Goal: Task Accomplishment & Management: Manage account settings

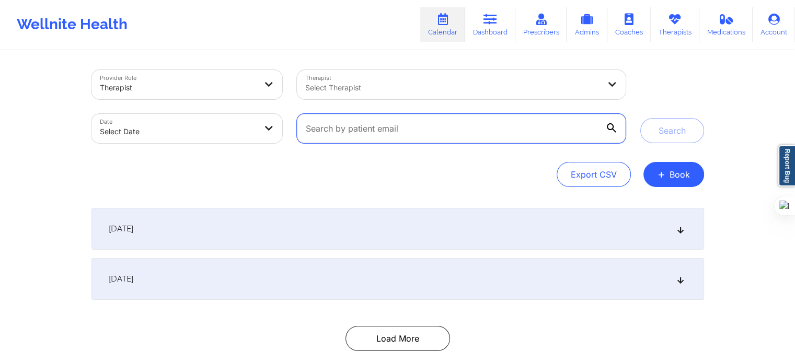
click at [324, 128] on input "text" at bounding box center [461, 128] width 328 height 29
paste input "Johnna mosby"
type input "Johnna mosby"
drag, startPoint x: 368, startPoint y: 126, endPoint x: 289, endPoint y: 128, distance: 79.5
click at [289, 128] on div "Provider Role Therapist Therapist Select Therapist Date Select Date Johnna mosby" at bounding box center [358, 107] width 549 height 88
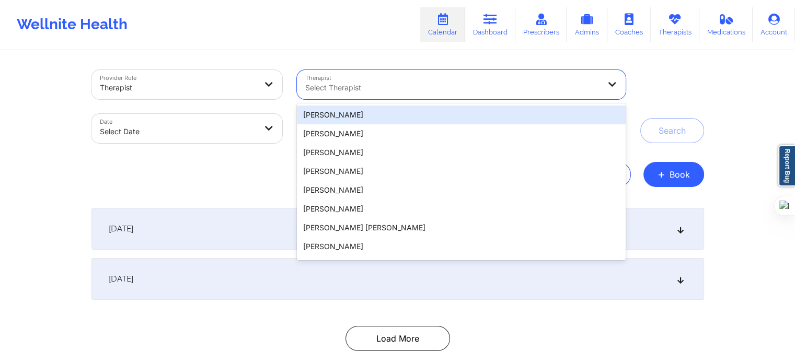
click at [372, 92] on div at bounding box center [452, 88] width 294 height 13
type input "[PERSON_NAME]"
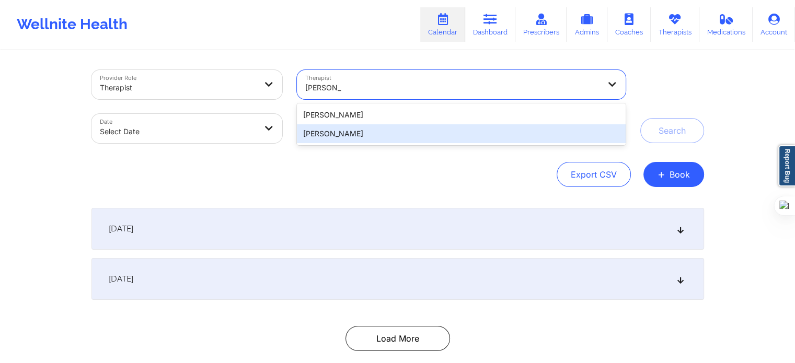
click at [373, 135] on div "[PERSON_NAME]" at bounding box center [461, 133] width 328 height 19
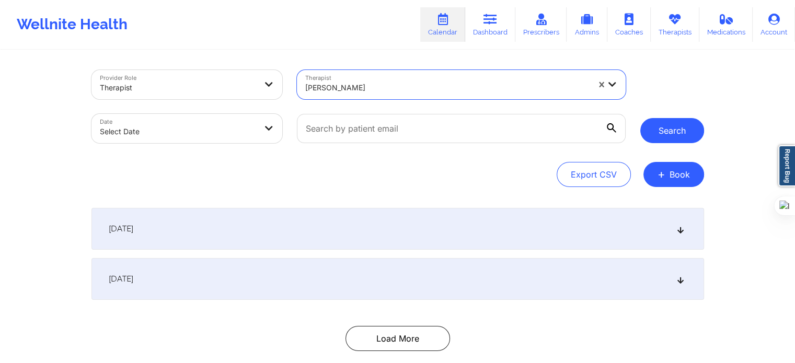
click at [656, 131] on button "Search" at bounding box center [672, 130] width 64 height 25
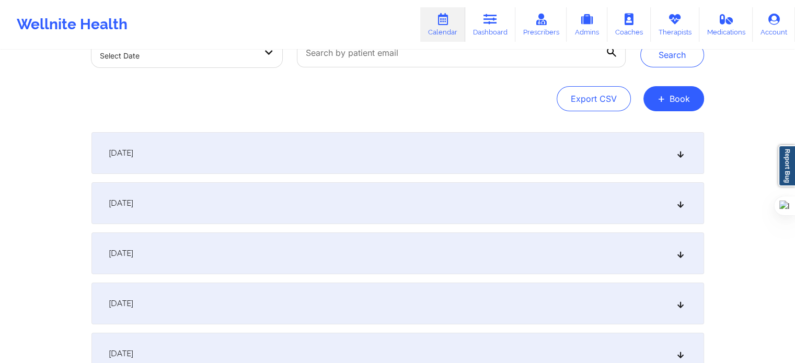
scroll to position [105, 0]
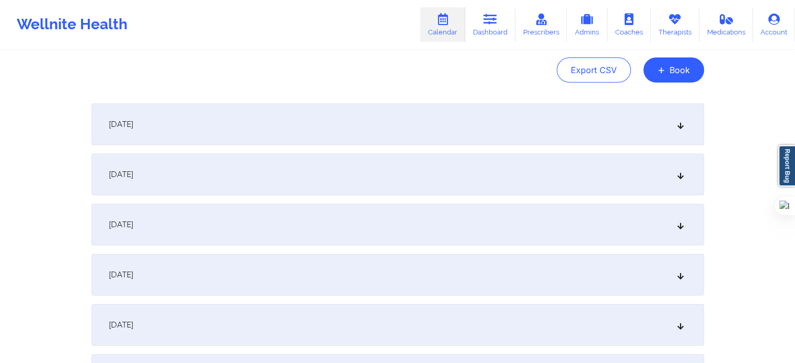
click at [285, 118] on div "September 24, 2025" at bounding box center [397, 125] width 613 height 42
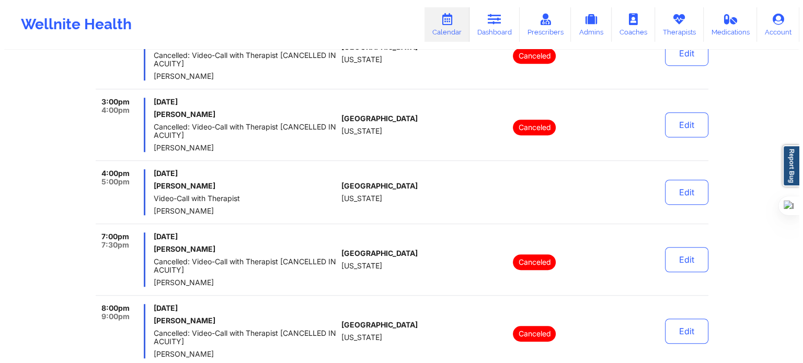
scroll to position [680, 0]
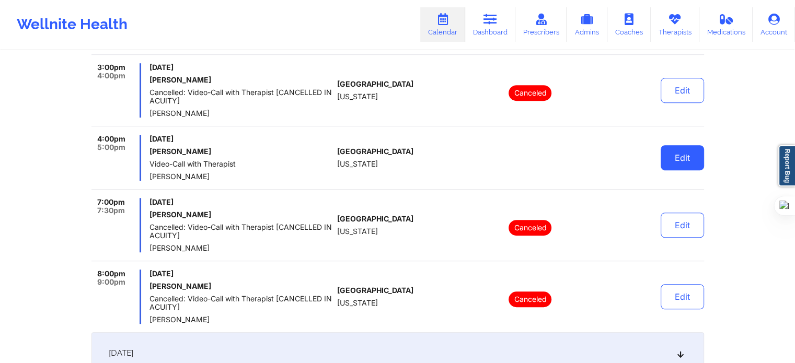
click at [668, 157] on button "Edit" at bounding box center [682, 157] width 43 height 25
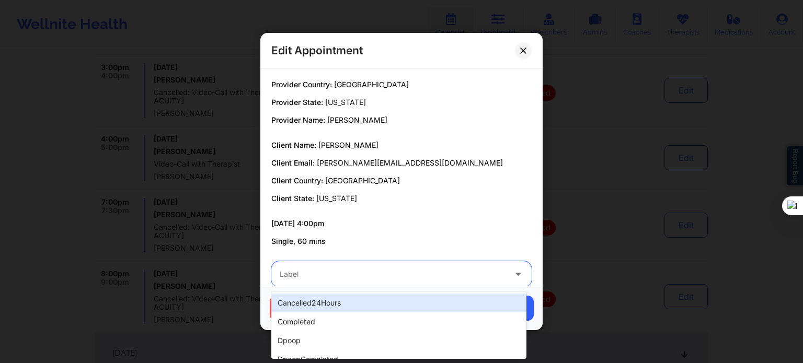
click at [326, 272] on div at bounding box center [393, 274] width 226 height 13
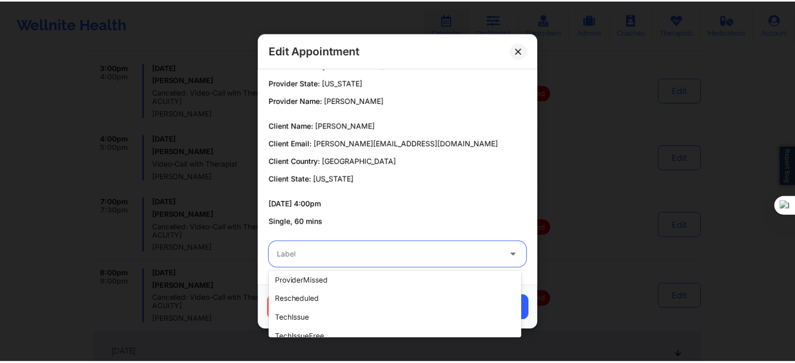
scroll to position [261, 0]
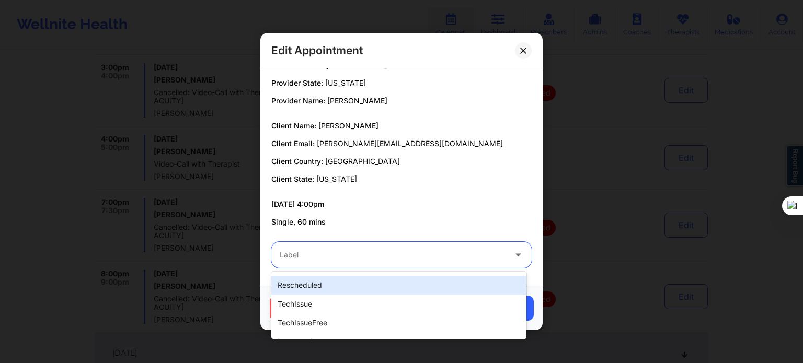
click at [383, 283] on div "rescheduled" at bounding box center [398, 285] width 255 height 19
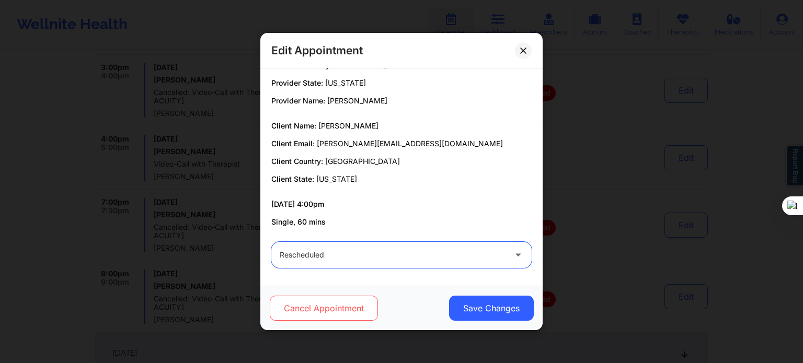
click at [342, 309] on button "Cancel Appointment" at bounding box center [324, 308] width 108 height 25
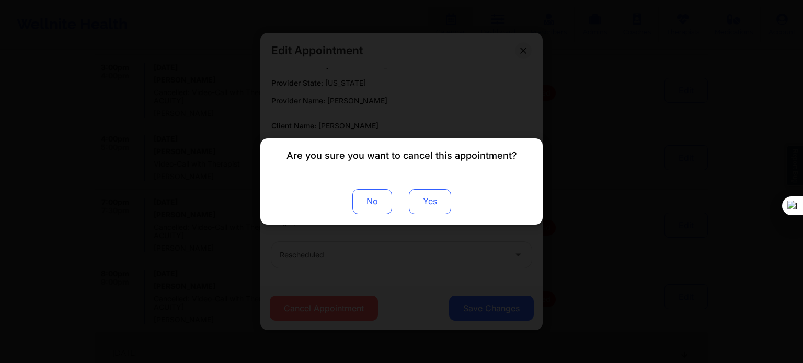
click at [437, 202] on button "Yes" at bounding box center [430, 201] width 42 height 25
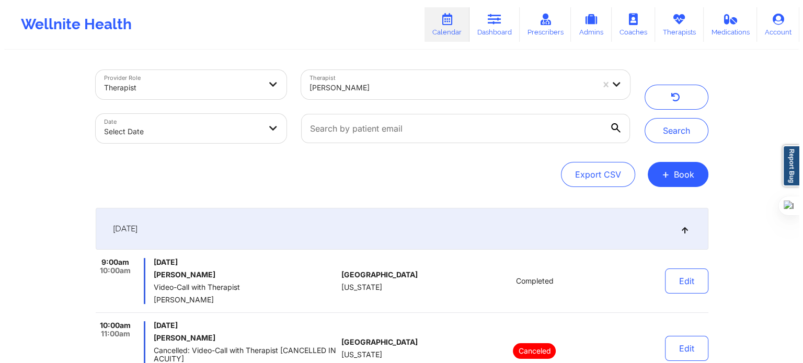
scroll to position [0, 0]
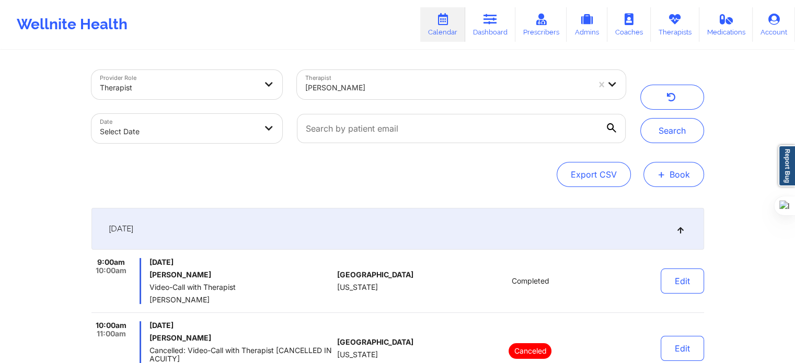
click at [675, 173] on button "+ Book" at bounding box center [674, 174] width 61 height 25
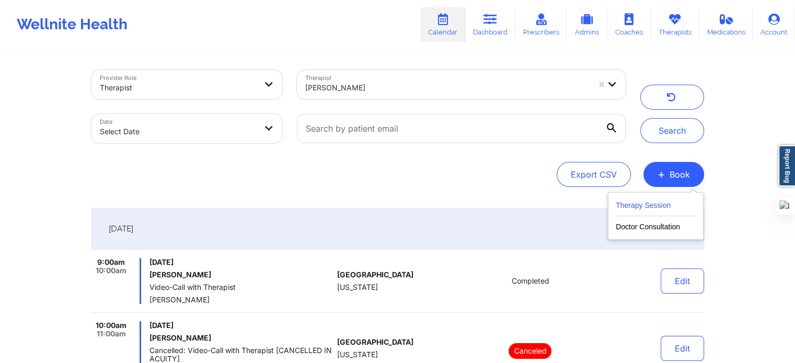
click at [627, 206] on button "Therapy Session" at bounding box center [656, 207] width 80 height 17
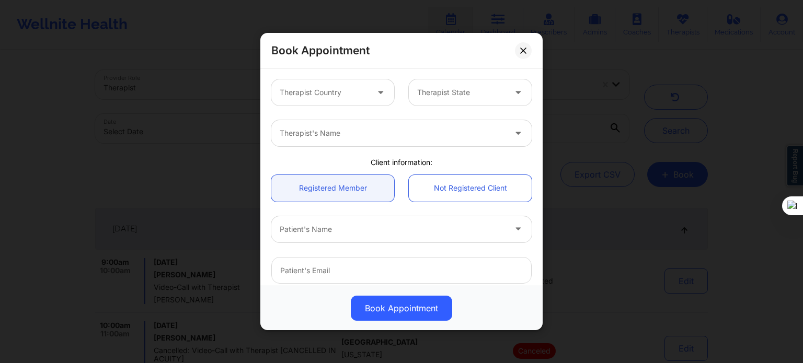
click at [305, 83] on div "Therapist Country" at bounding box center [320, 92] width 98 height 26
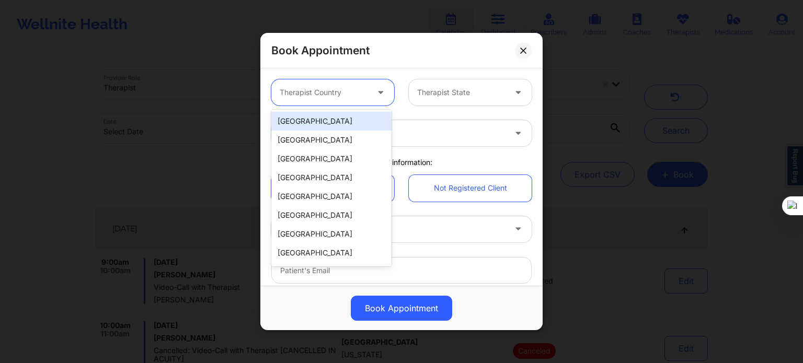
click at [313, 120] on div "[GEOGRAPHIC_DATA]" at bounding box center [331, 121] width 120 height 19
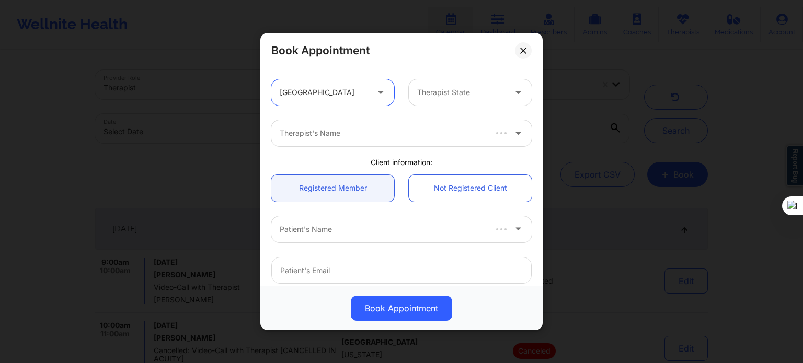
click at [417, 98] on div at bounding box center [461, 92] width 88 height 13
click at [451, 99] on div "Therapist State" at bounding box center [458, 92] width 98 height 26
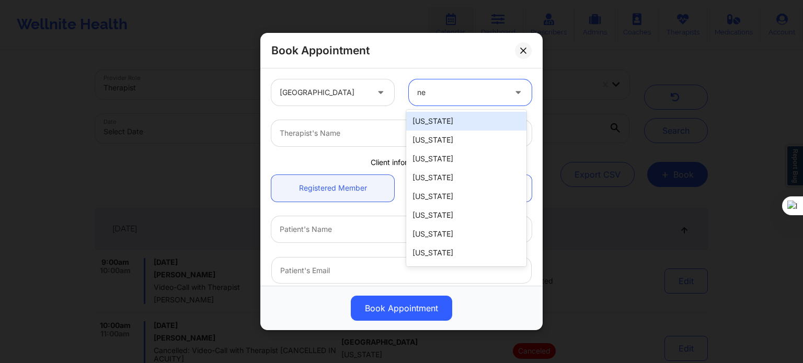
type input "new"
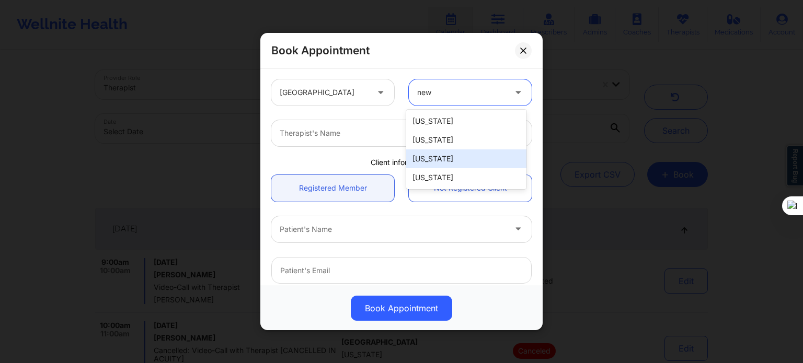
click at [439, 162] on div "[US_STATE]" at bounding box center [466, 159] width 120 height 19
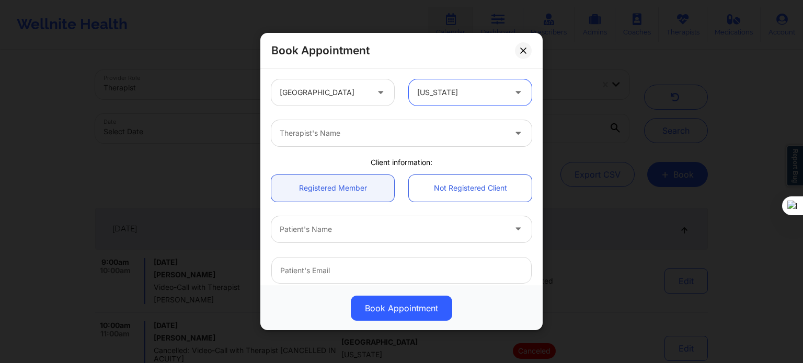
click at [522, 89] on div at bounding box center [519, 92] width 25 height 26
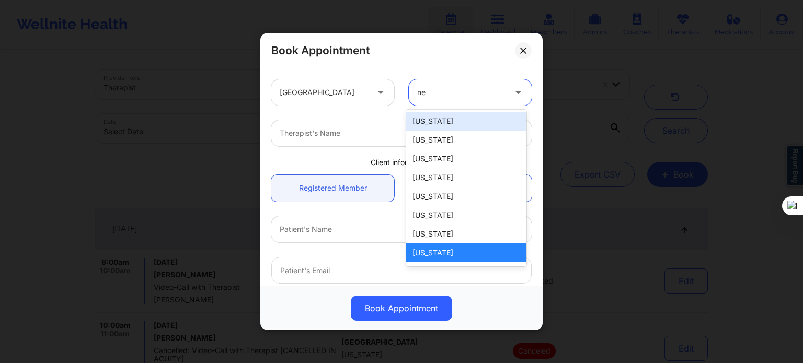
type input "new"
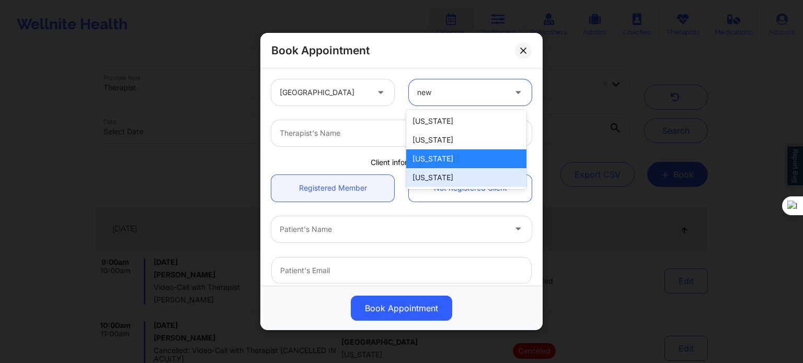
click at [449, 174] on div "[US_STATE]" at bounding box center [466, 177] width 120 height 19
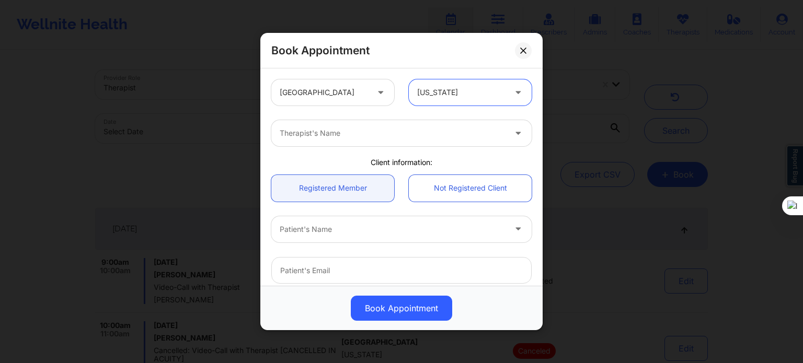
click at [349, 136] on div at bounding box center [393, 133] width 226 height 13
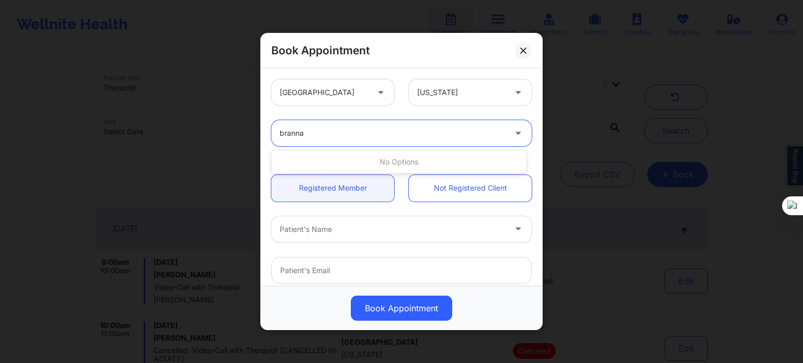
click at [286, 133] on input "branna" at bounding box center [293, 133] width 26 height 10
type input "brianna"
click at [327, 133] on div at bounding box center [393, 133] width 226 height 13
type input "[PERSON_NAME]"
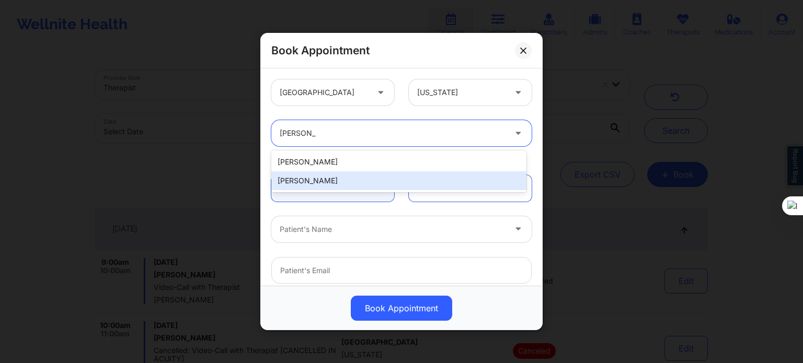
click at [324, 181] on div "[PERSON_NAME]" at bounding box center [398, 180] width 255 height 19
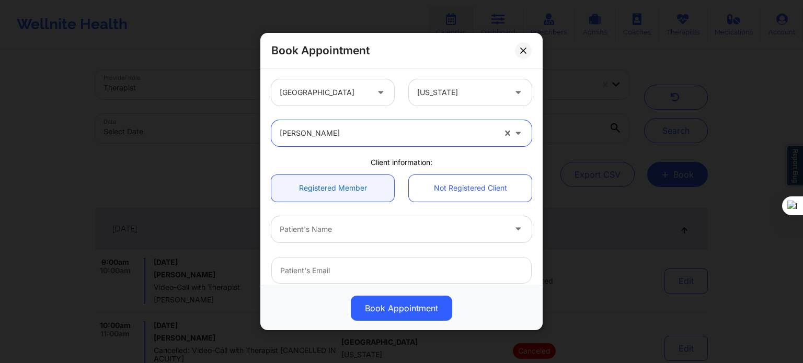
scroll to position [105, 0]
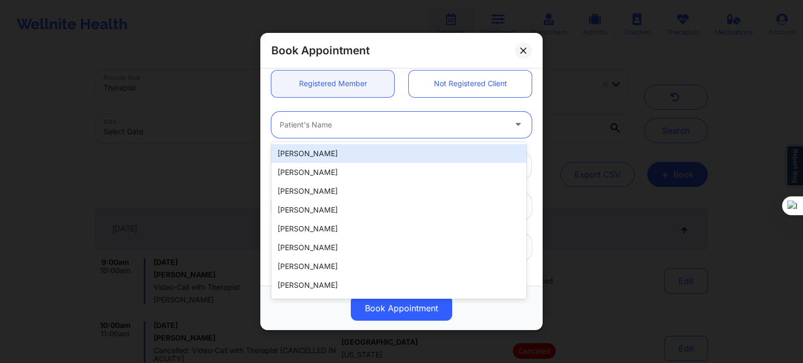
click at [338, 134] on div "Patient's Name" at bounding box center [388, 125] width 235 height 26
paste input "Johnna mosby"
type input "Johnna mosby"
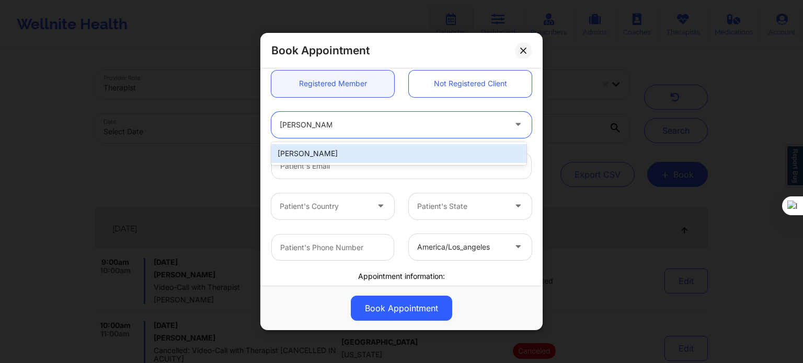
click at [368, 153] on div "Johnna Mosby" at bounding box center [398, 153] width 255 height 19
type input "johnna.mosby89@gmail.com"
type input "+1443-374-7075"
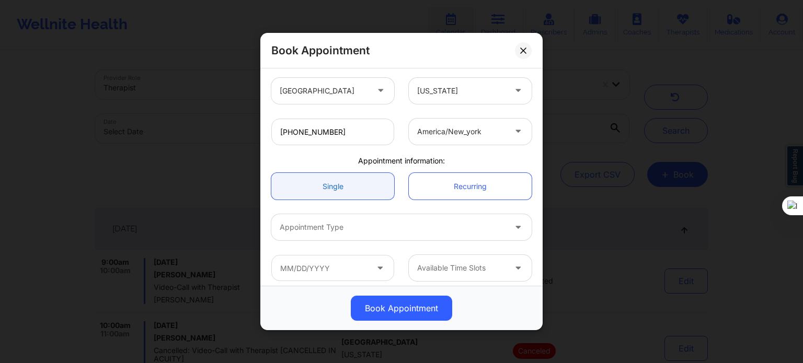
scroll to position [226, 0]
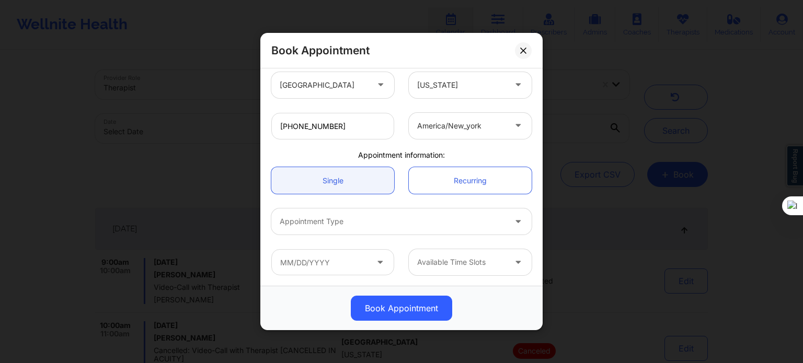
click at [353, 221] on div at bounding box center [393, 221] width 226 height 13
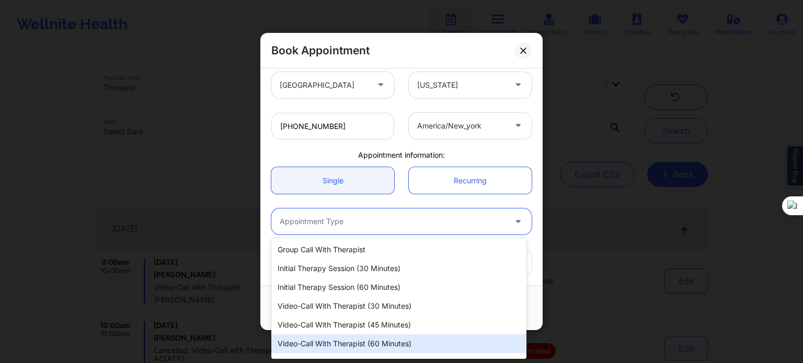
click at [365, 349] on div "Video-Call with Therapist (60 minutes)" at bounding box center [398, 344] width 255 height 19
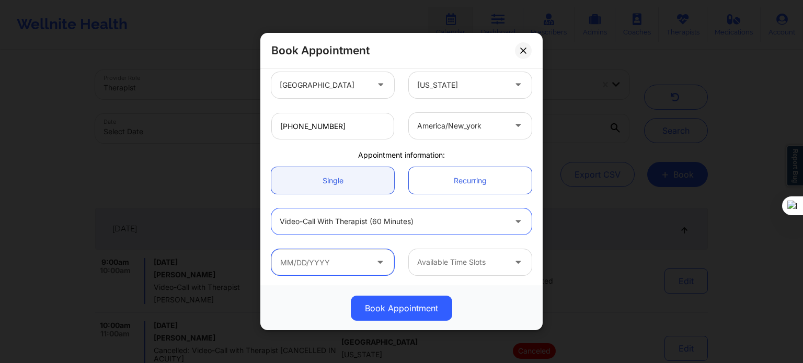
click at [355, 260] on input "text" at bounding box center [332, 262] width 123 height 26
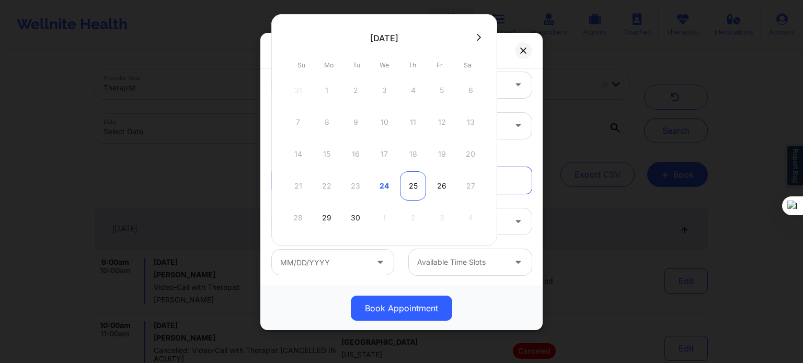
click at [408, 183] on div "25" at bounding box center [413, 185] width 26 height 29
type input "09/25/2025"
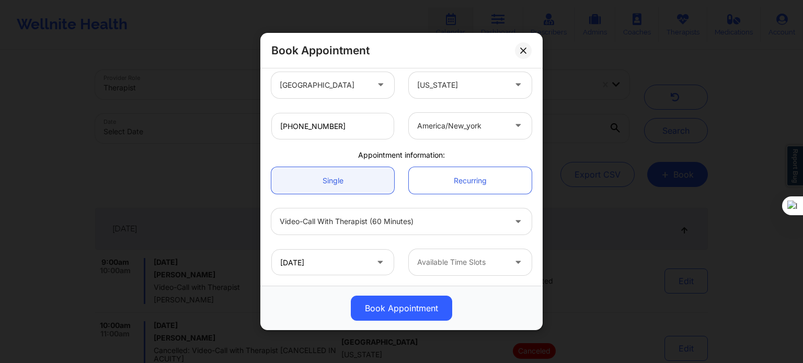
click at [443, 261] on div at bounding box center [461, 262] width 88 height 13
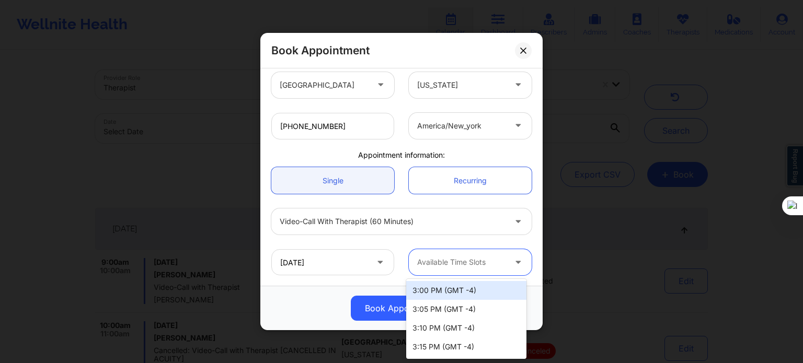
click at [472, 292] on div "3:00 PM (GMT -4)" at bounding box center [466, 290] width 120 height 19
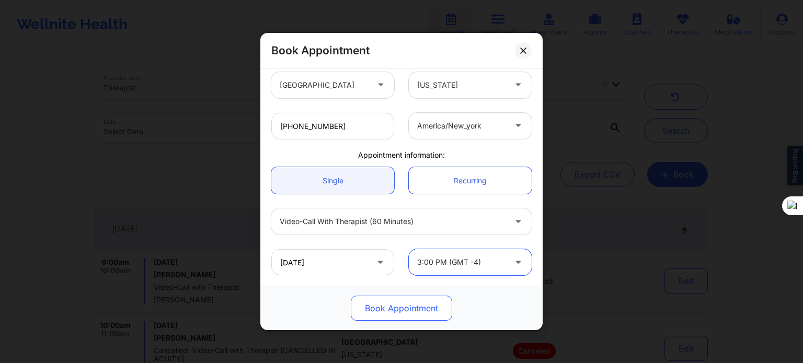
click at [400, 315] on button "Book Appointment" at bounding box center [401, 308] width 101 height 25
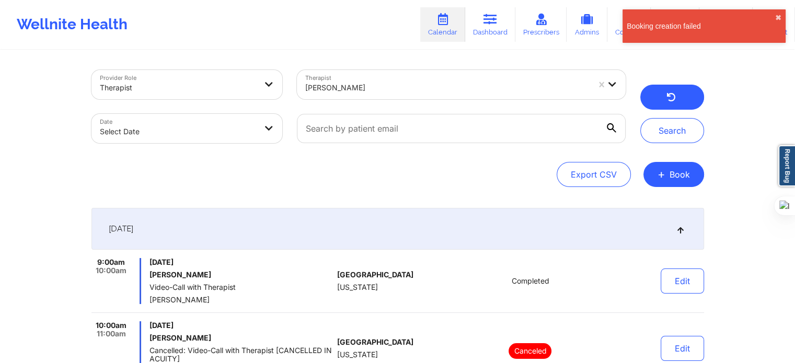
click at [688, 98] on button "button" at bounding box center [672, 97] width 64 height 25
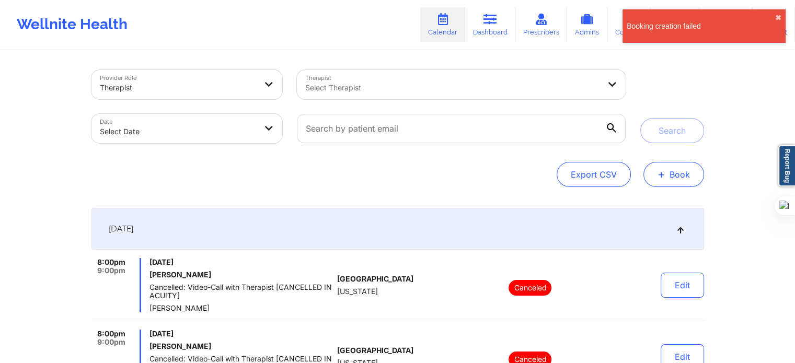
click at [652, 169] on button "+ Book" at bounding box center [674, 174] width 61 height 25
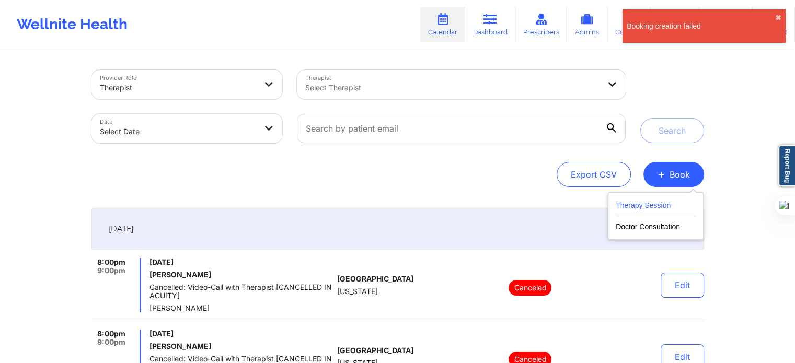
click at [645, 212] on button "Therapy Session" at bounding box center [656, 207] width 80 height 17
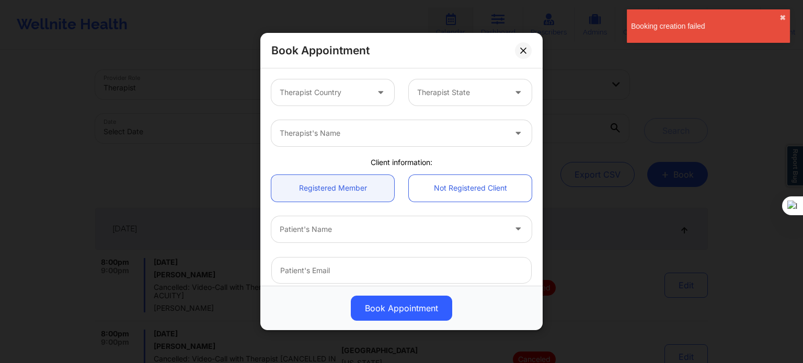
click at [331, 85] on div "Therapist Country" at bounding box center [320, 92] width 98 height 26
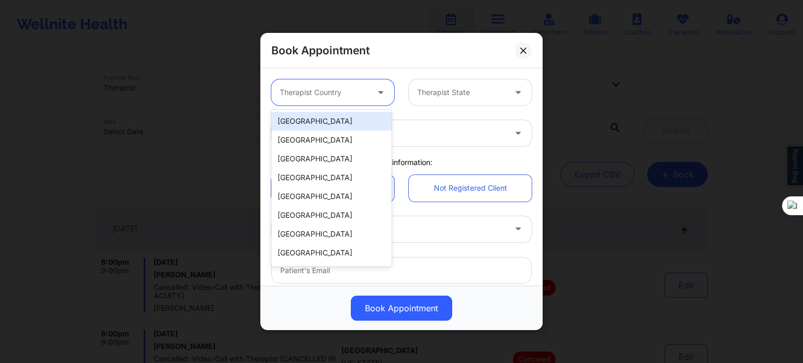
click at [315, 123] on div "[GEOGRAPHIC_DATA]" at bounding box center [331, 121] width 120 height 19
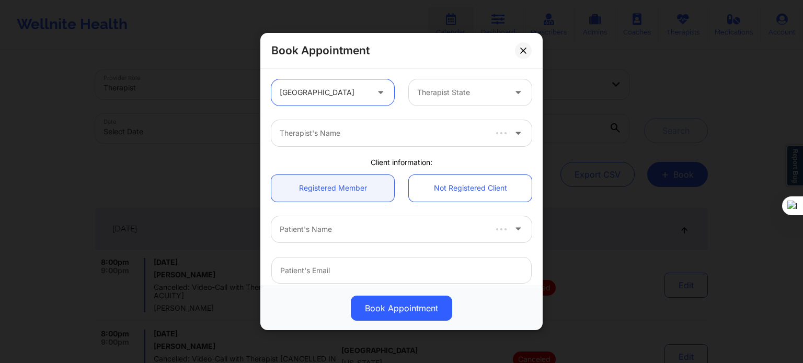
click at [435, 89] on div at bounding box center [461, 92] width 88 height 13
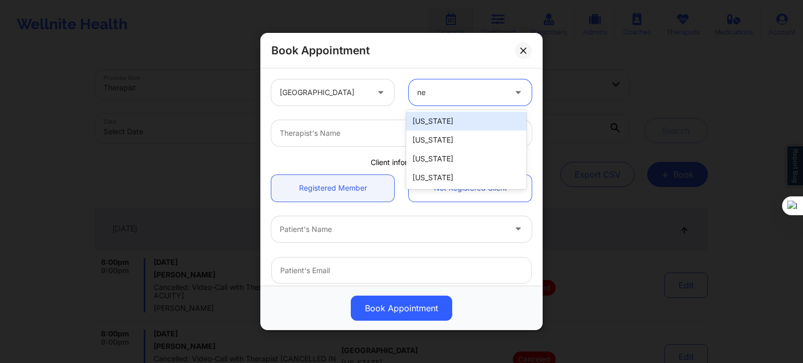
type input "new"
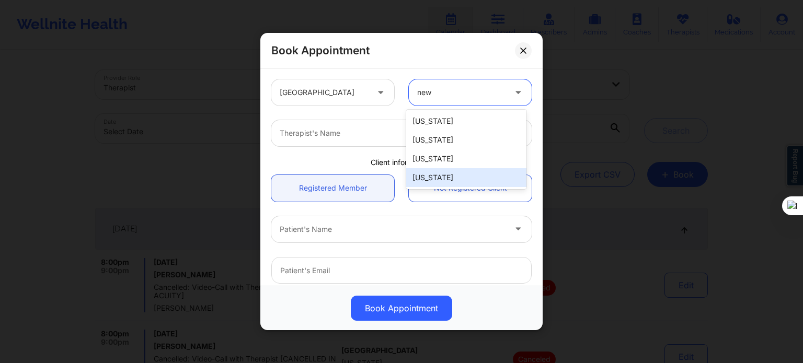
click at [445, 177] on div "[US_STATE]" at bounding box center [466, 177] width 120 height 19
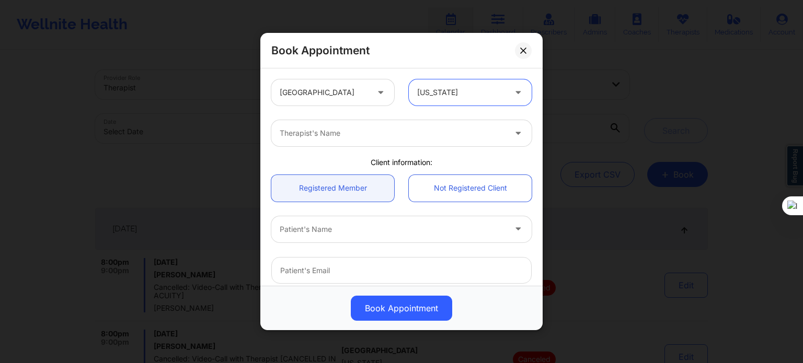
click at [353, 140] on div "Therapist's Name" at bounding box center [388, 133] width 235 height 26
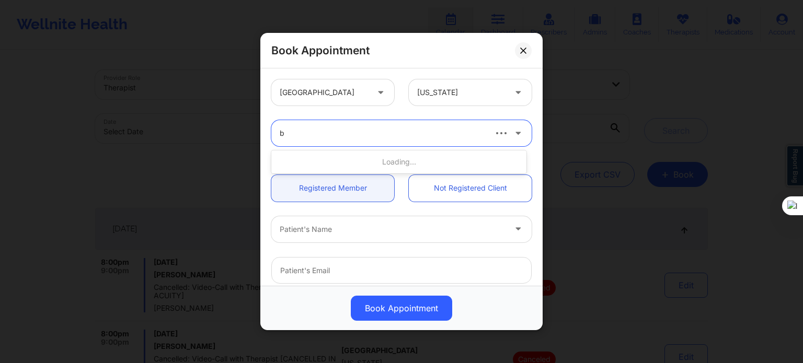
click at [353, 140] on div "b" at bounding box center [378, 133] width 214 height 26
type input "[PERSON_NAME]"
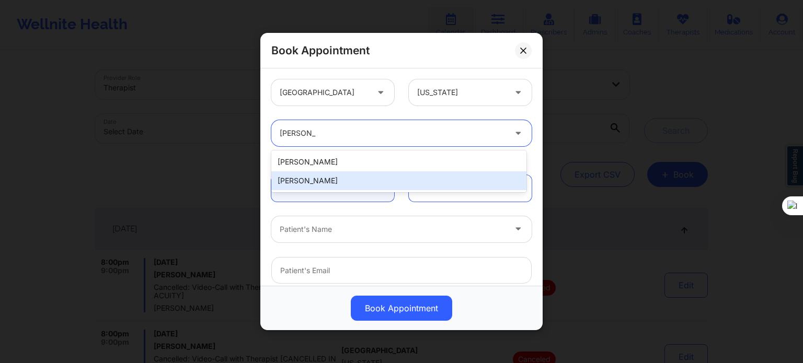
click at [332, 180] on div "[PERSON_NAME]" at bounding box center [398, 180] width 255 height 19
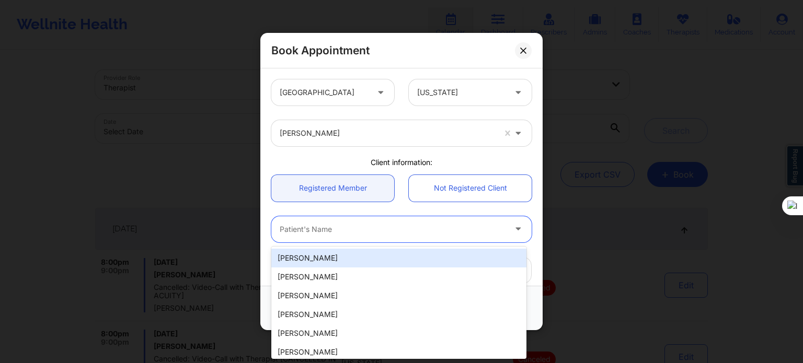
click at [323, 229] on div at bounding box center [393, 229] width 226 height 13
paste input "(443) 374-7075"
type input "(443) 374-7075"
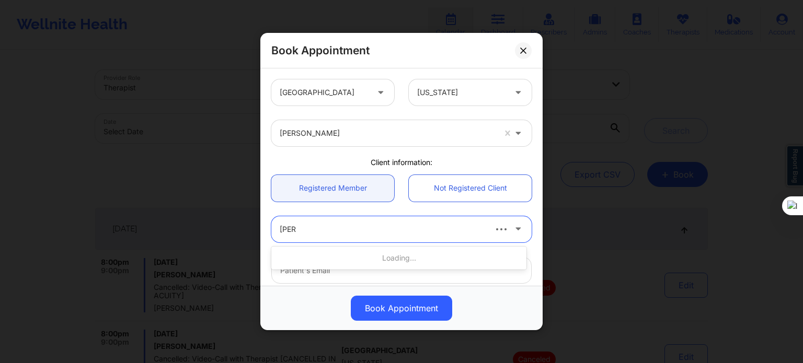
type input "johnna"
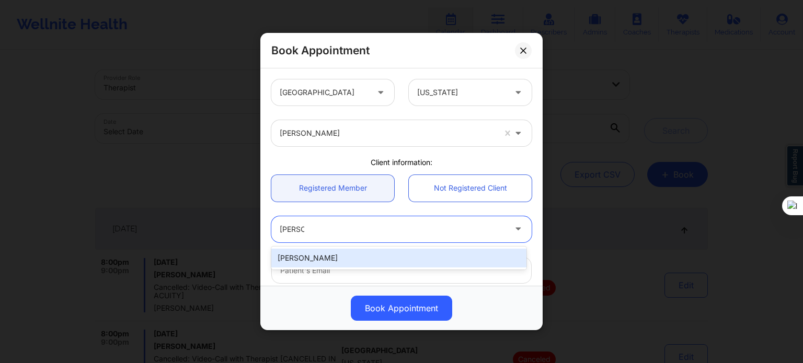
click at [322, 261] on div "Johnna Mosby" at bounding box center [398, 258] width 255 height 19
type input "johnna.mosby89@gmail.com"
type input "+1443-374-7075"
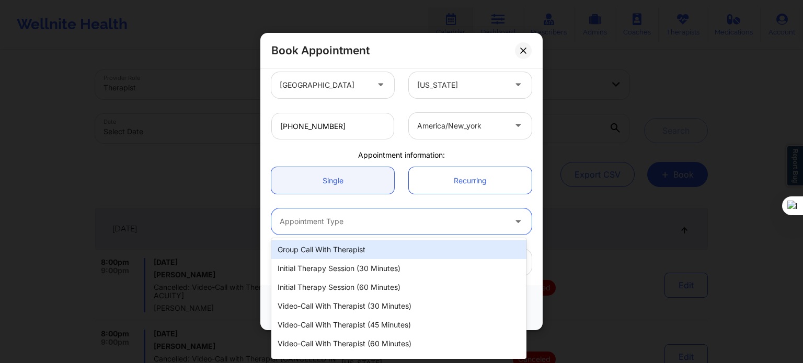
click at [336, 217] on div at bounding box center [393, 221] width 226 height 13
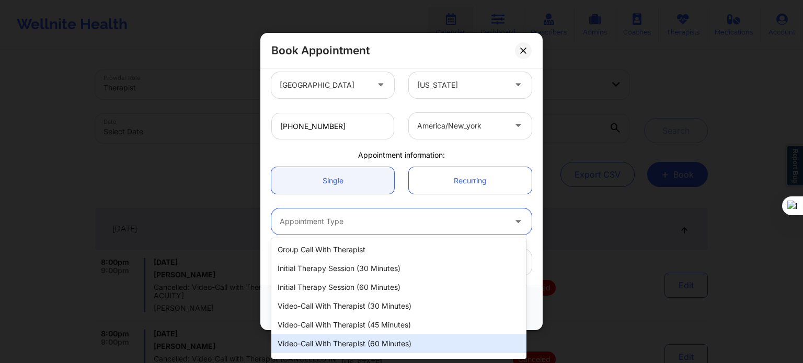
click at [341, 343] on div "Video-Call with Therapist (60 minutes)" at bounding box center [398, 344] width 255 height 19
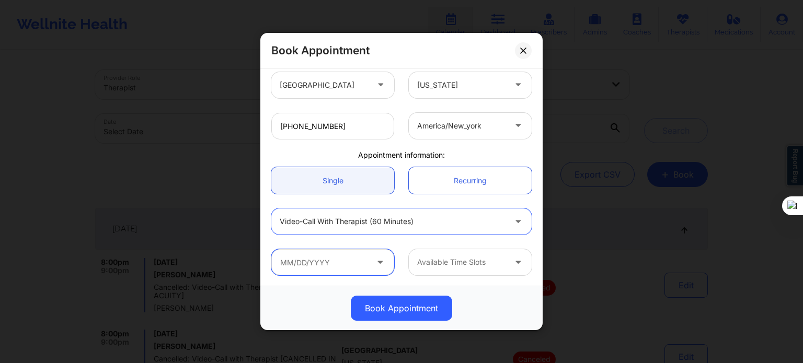
click at [324, 253] on input "text" at bounding box center [332, 262] width 123 height 26
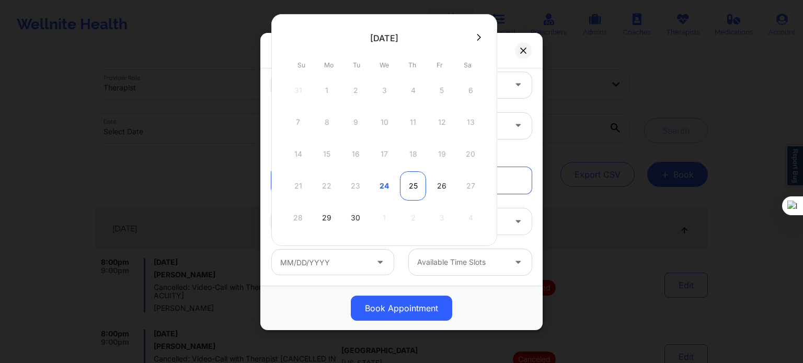
click at [406, 186] on div "25" at bounding box center [413, 185] width 26 height 29
type input "09/25/2025"
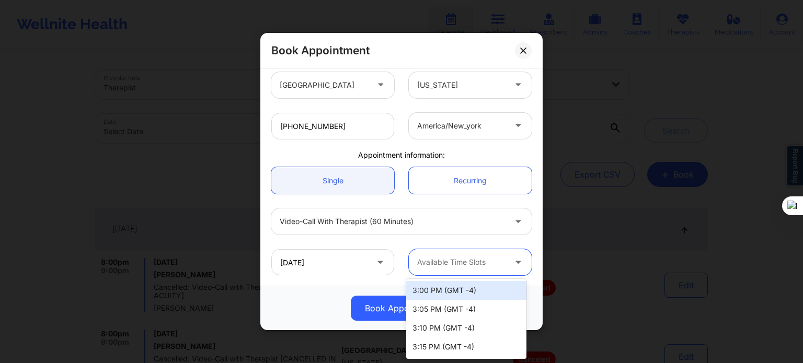
click at [446, 260] on div at bounding box center [461, 262] width 88 height 13
click at [441, 291] on div "3:00 PM (GMT -4)" at bounding box center [466, 290] width 120 height 19
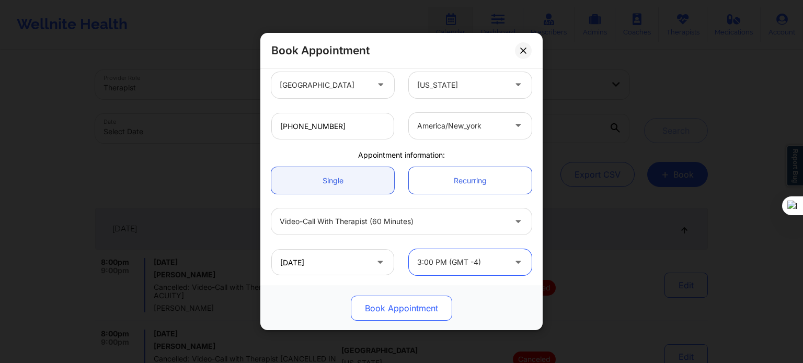
click at [417, 309] on button "Book Appointment" at bounding box center [401, 308] width 101 height 25
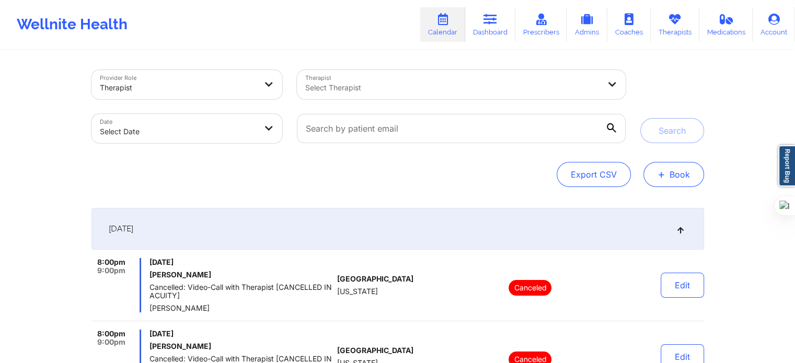
click at [667, 171] on button "+ Book" at bounding box center [674, 174] width 61 height 25
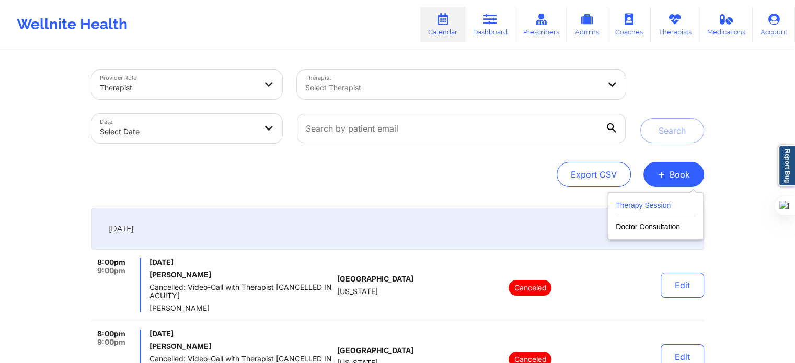
click at [653, 206] on button "Therapy Session" at bounding box center [656, 207] width 80 height 17
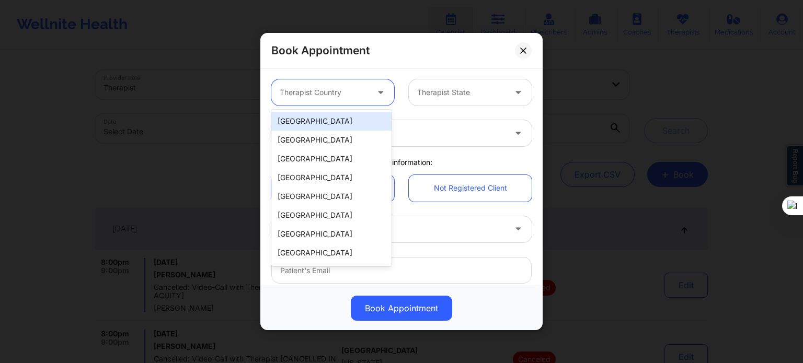
click at [333, 96] on div at bounding box center [324, 92] width 88 height 13
click at [320, 124] on div "[GEOGRAPHIC_DATA]" at bounding box center [331, 121] width 120 height 19
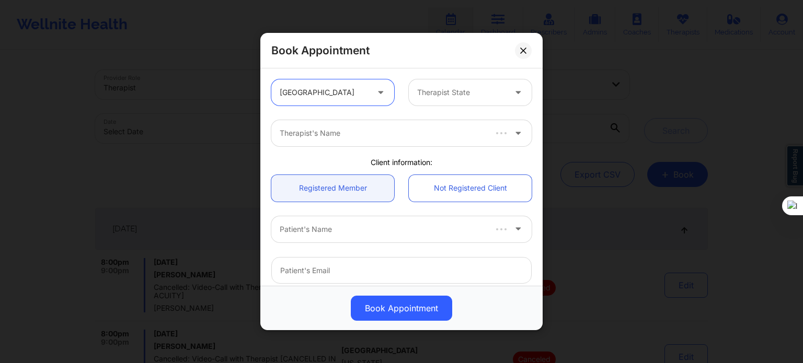
click at [446, 91] on div at bounding box center [461, 92] width 88 height 13
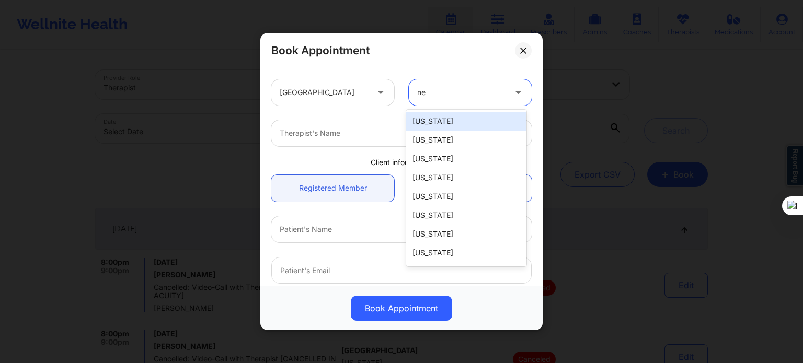
type input "new"
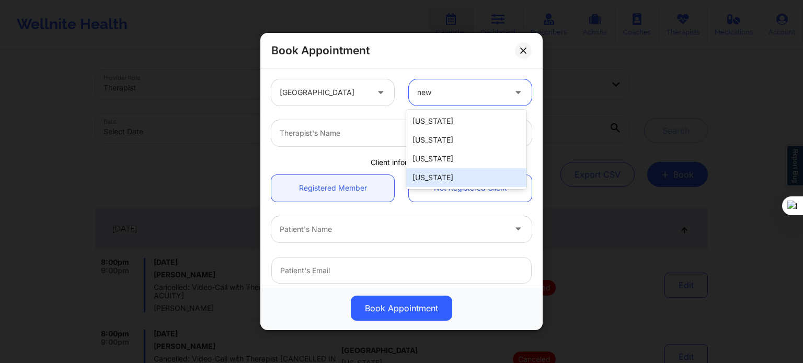
click at [445, 180] on div "[US_STATE]" at bounding box center [466, 177] width 120 height 19
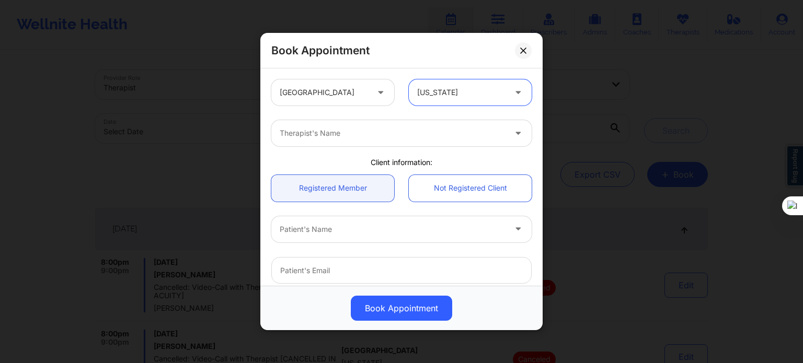
click at [346, 135] on div at bounding box center [393, 133] width 226 height 13
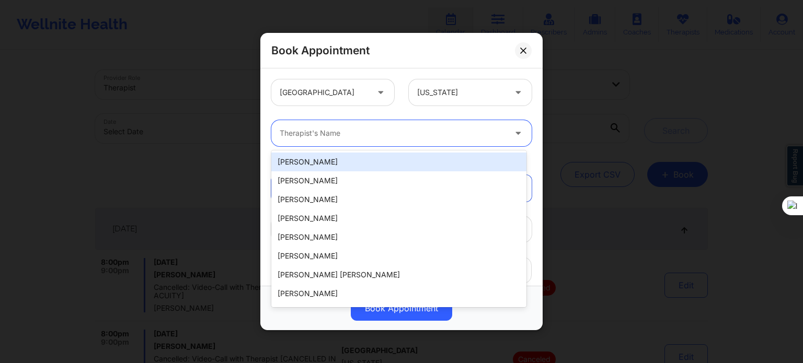
type input "v"
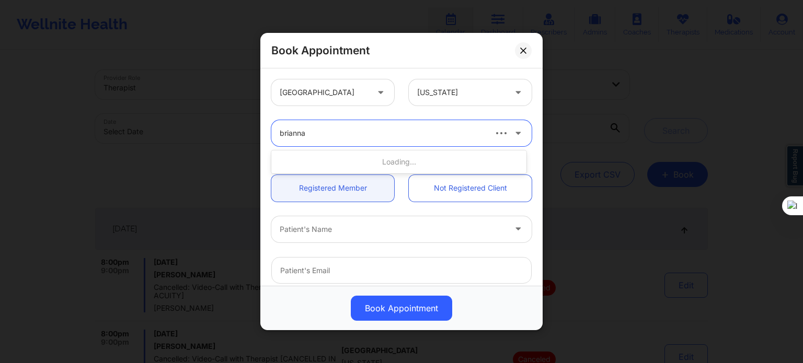
type input "[PERSON_NAME]"
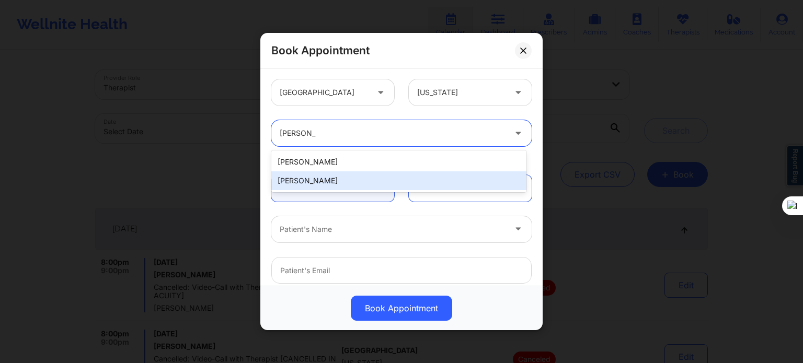
click at [341, 183] on div "[PERSON_NAME]" at bounding box center [398, 180] width 255 height 19
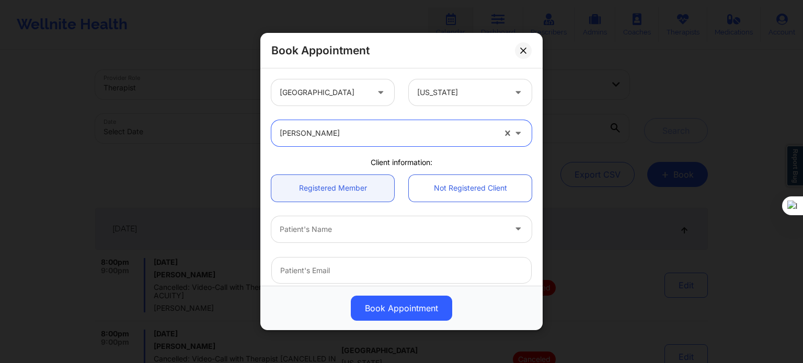
click at [311, 232] on div at bounding box center [393, 229] width 226 height 13
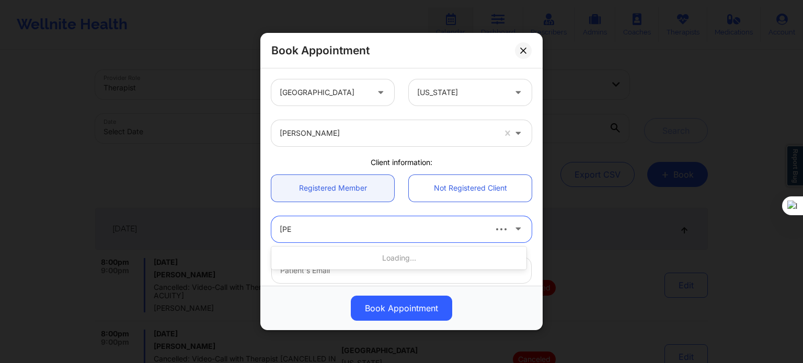
type input "johnn"
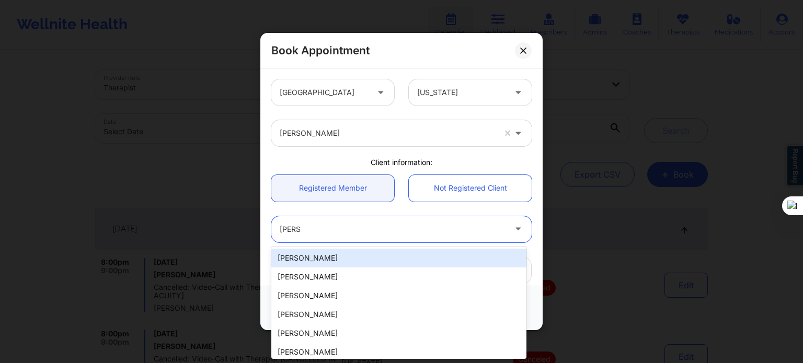
click at [317, 259] on div "Johnna Mosby" at bounding box center [398, 258] width 255 height 19
type input "johnna.mosby89@gmail.com"
type input "+1443-374-7075"
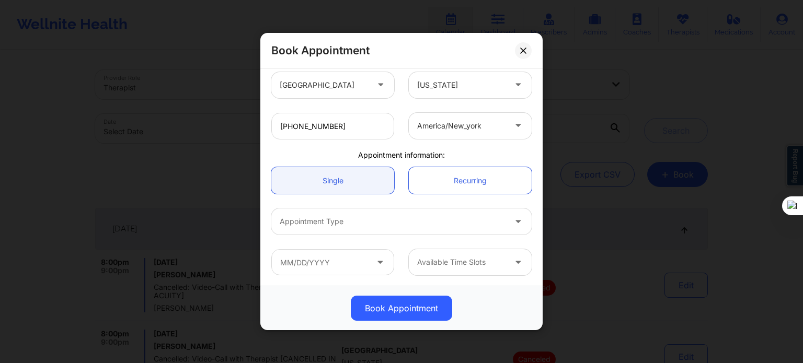
click at [339, 223] on div at bounding box center [393, 221] width 226 height 13
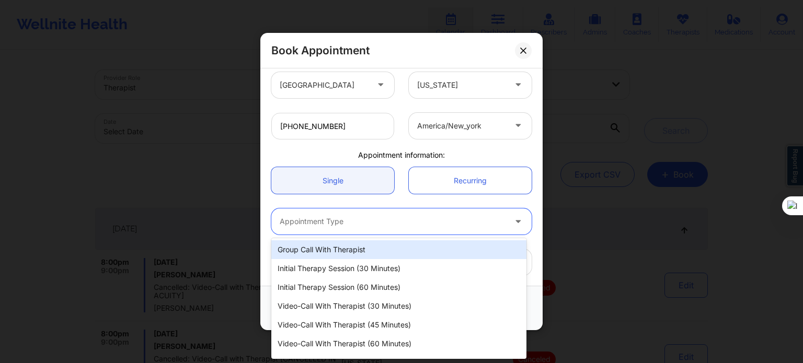
scroll to position [15, 0]
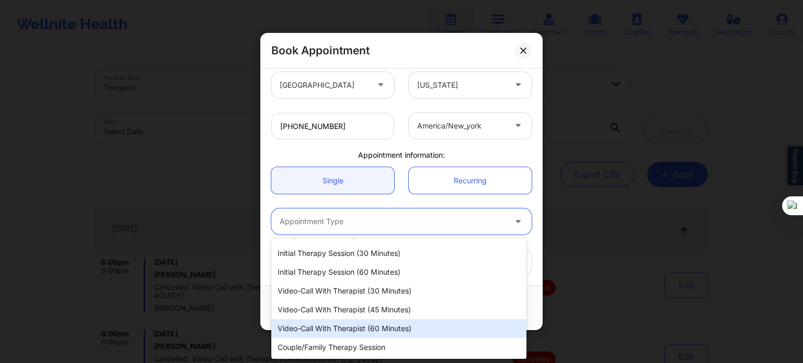
click at [361, 330] on div "Video-Call with Therapist (60 minutes)" at bounding box center [398, 328] width 255 height 19
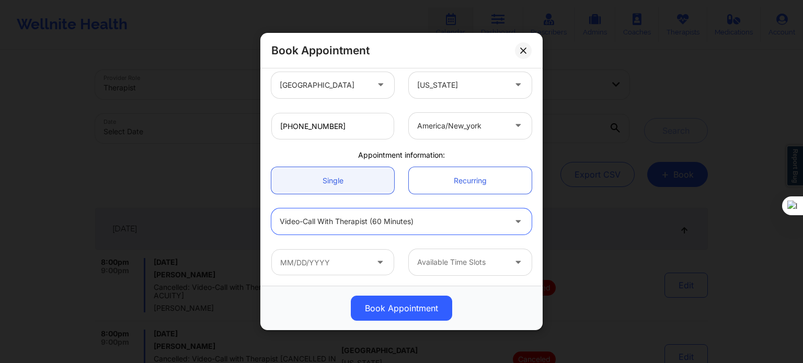
click at [381, 264] on icon at bounding box center [380, 260] width 10 height 9
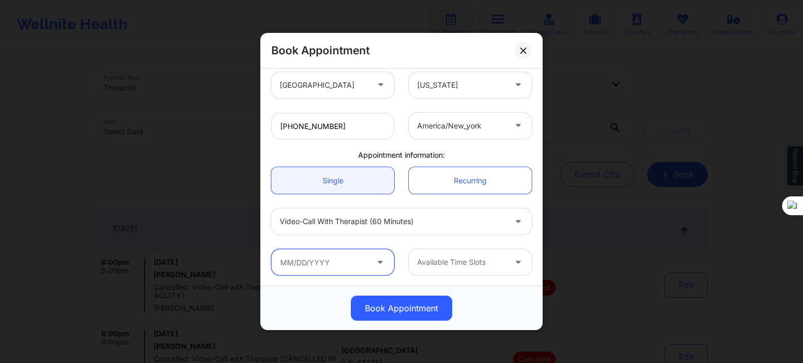
click at [364, 266] on input "text" at bounding box center [332, 262] width 123 height 26
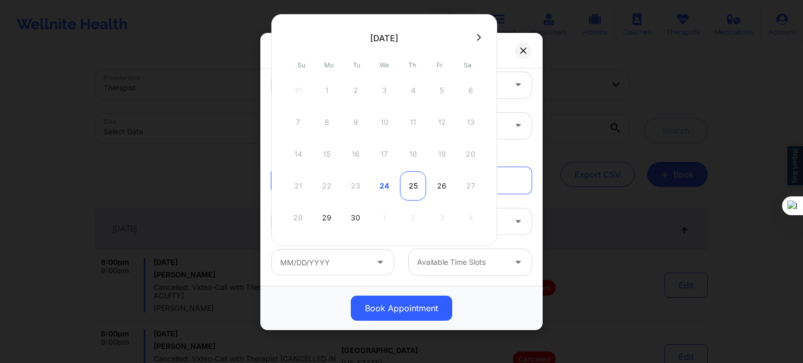
click at [406, 182] on div "25" at bounding box center [413, 185] width 26 height 29
type input "09/25/2025"
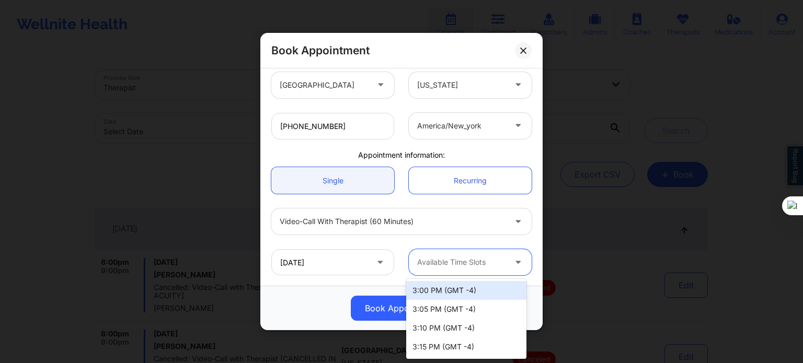
click at [441, 256] on div at bounding box center [461, 262] width 88 height 13
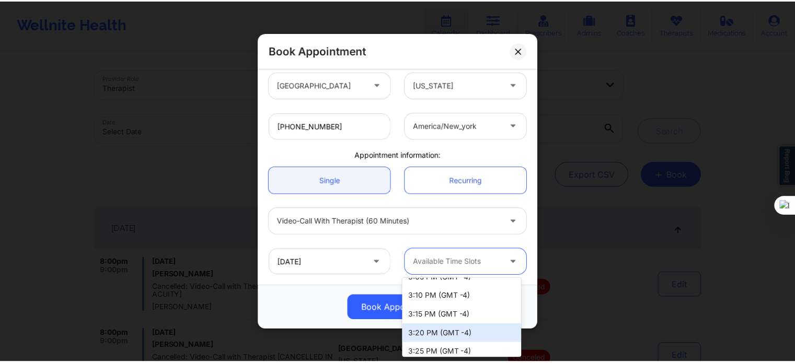
scroll to position [0, 0]
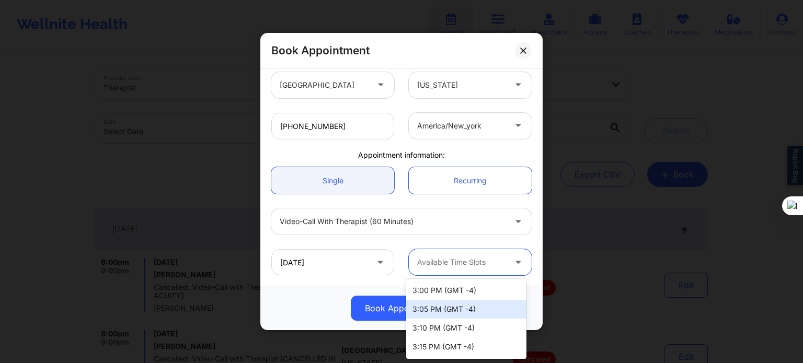
click at [438, 313] on div "3:05 PM (GMT -4)" at bounding box center [466, 309] width 120 height 19
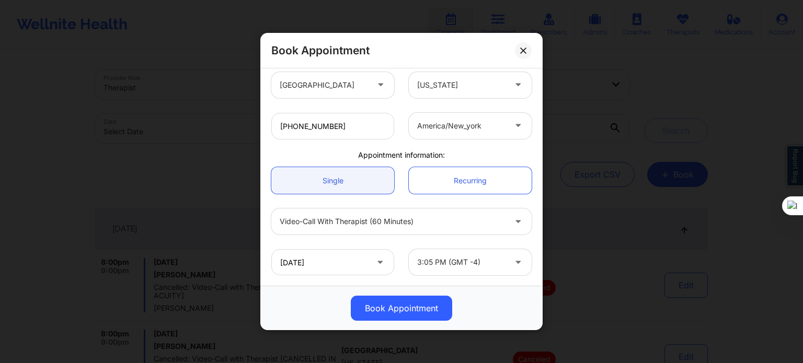
click at [509, 288] on div "Book Appointment" at bounding box center [401, 308] width 282 height 44
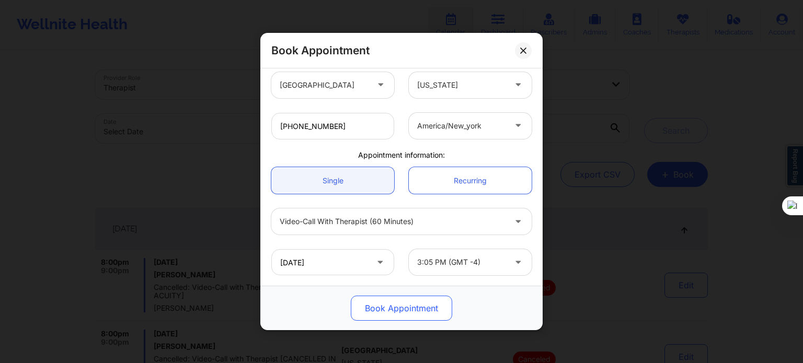
click at [416, 304] on button "Book Appointment" at bounding box center [401, 308] width 101 height 25
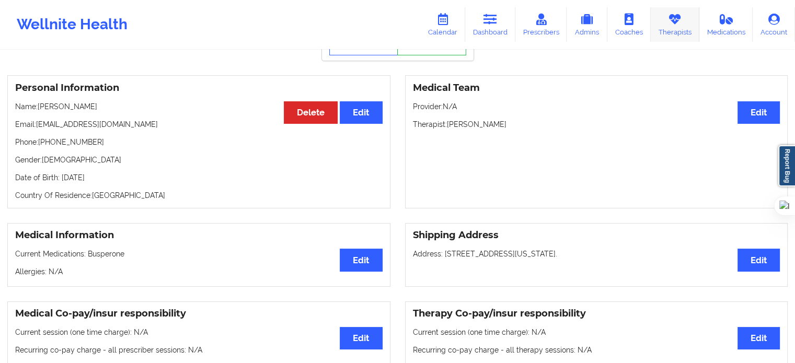
click at [683, 32] on link "Therapists" at bounding box center [675, 24] width 49 height 35
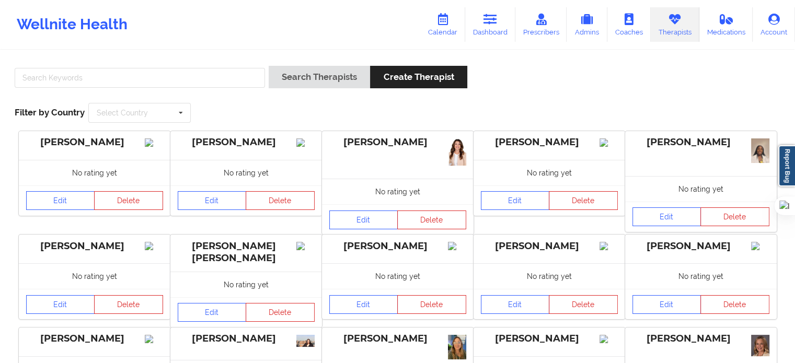
click at [216, 91] on div at bounding box center [140, 81] width 258 height 30
click at [222, 82] on input "text" at bounding box center [140, 78] width 250 height 20
type input "[PERSON_NAME]"
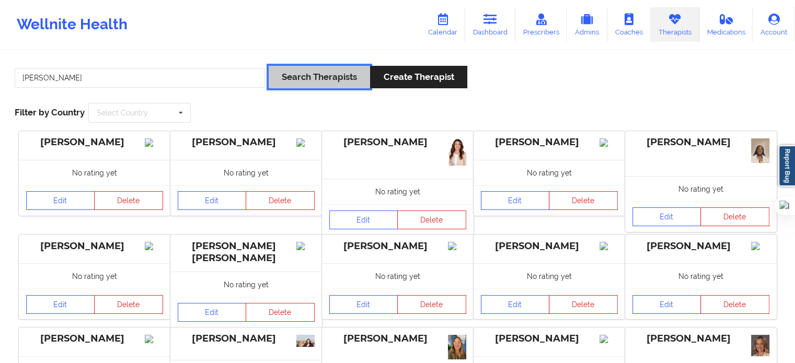
click at [340, 86] on button "Search Therapists" at bounding box center [319, 77] width 101 height 22
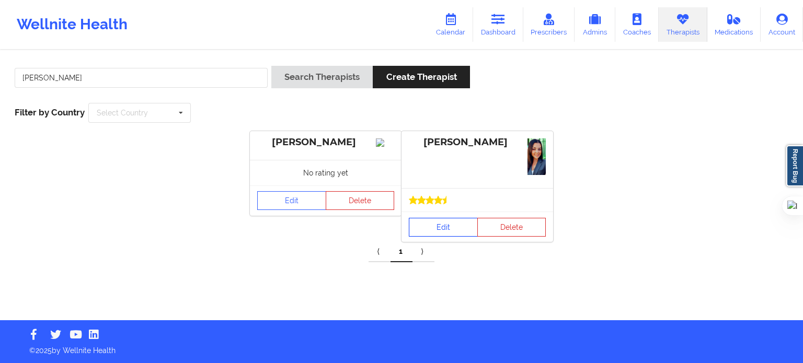
click at [451, 226] on link "Edit" at bounding box center [443, 227] width 69 height 19
